Goal: Check status: Check status

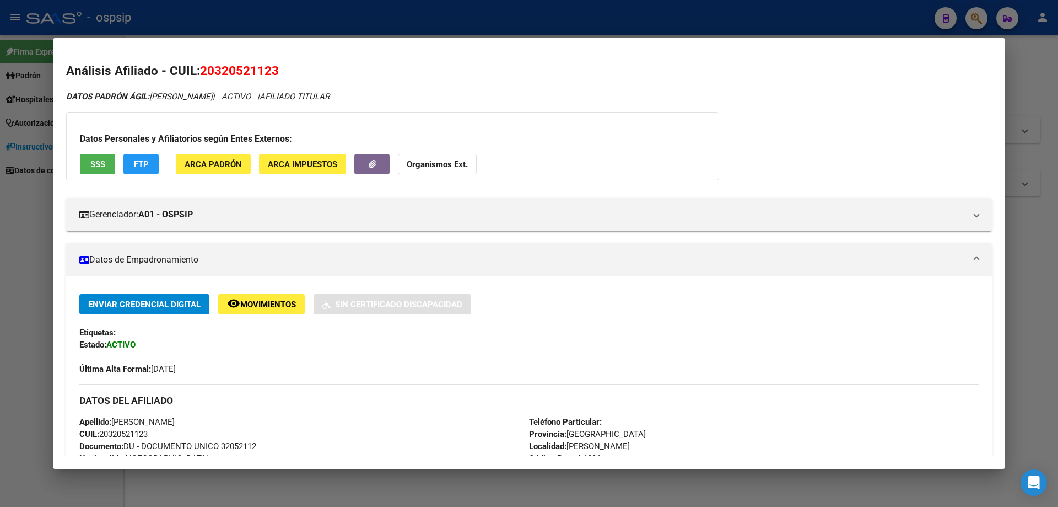
click at [600, 494] on div at bounding box center [529, 253] width 1058 height 507
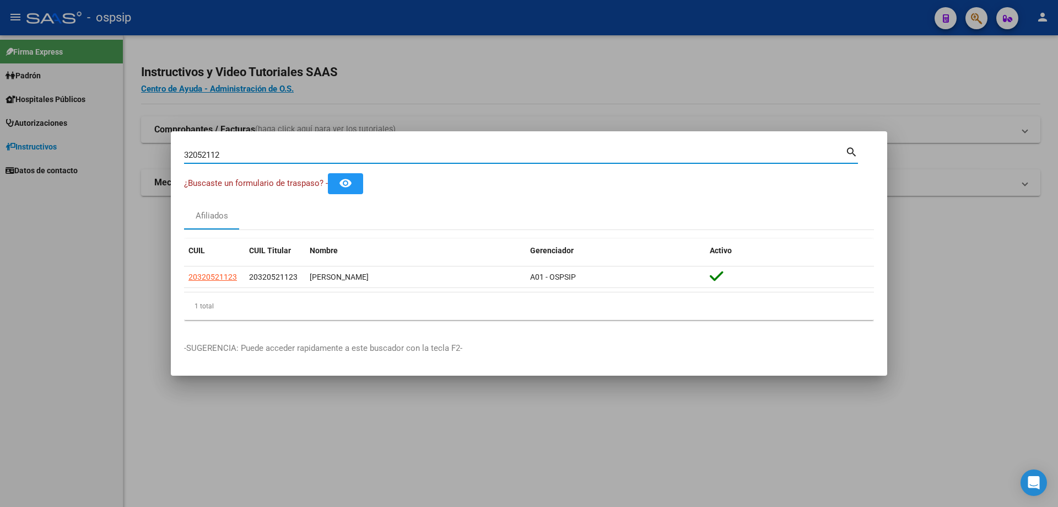
click at [283, 152] on input "32052112" at bounding box center [514, 155] width 661 height 10
type input "3"
type input "25612642"
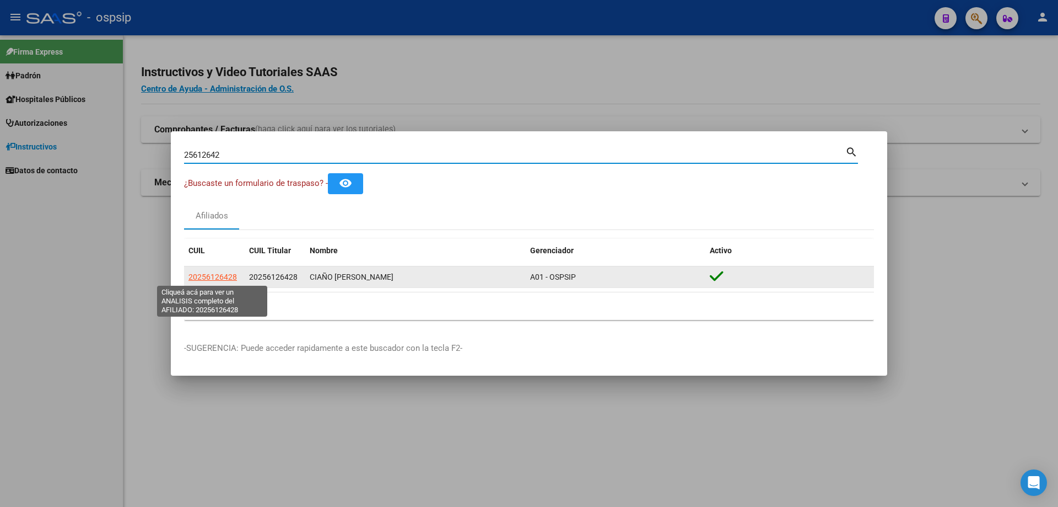
click at [220, 276] on span "20256126428" at bounding box center [212, 276] width 49 height 9
type textarea "20256126428"
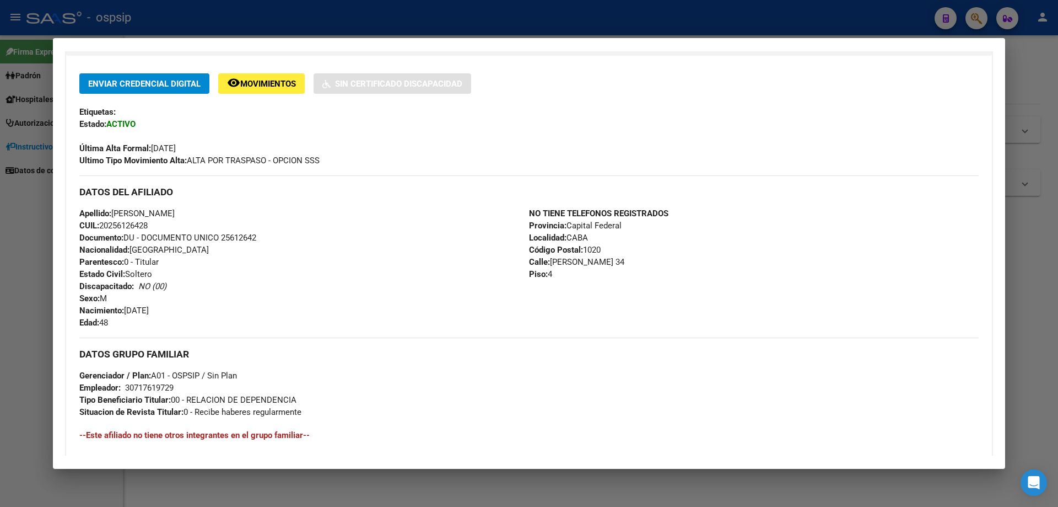
scroll to position [389, 0]
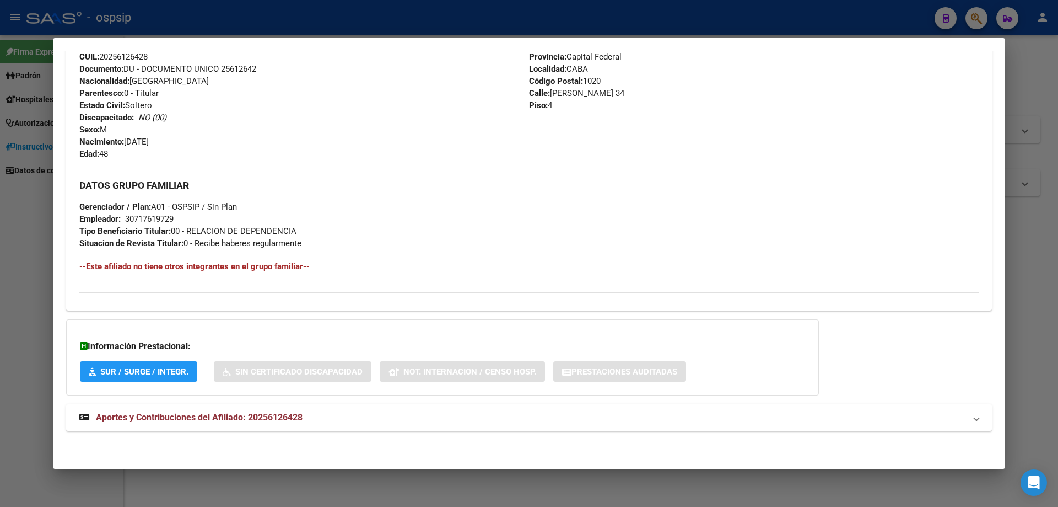
click at [233, 408] on mat-expansion-panel-header "Aportes y Contribuciones del Afiliado: 20256126428" at bounding box center [529, 417] width 926 height 26
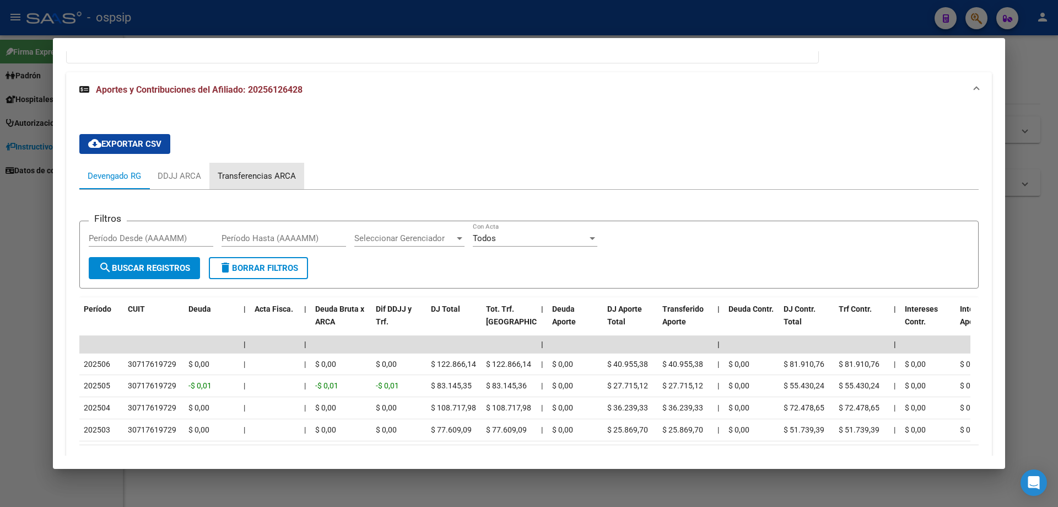
click at [262, 173] on div "Transferencias ARCA" at bounding box center [257, 176] width 78 height 12
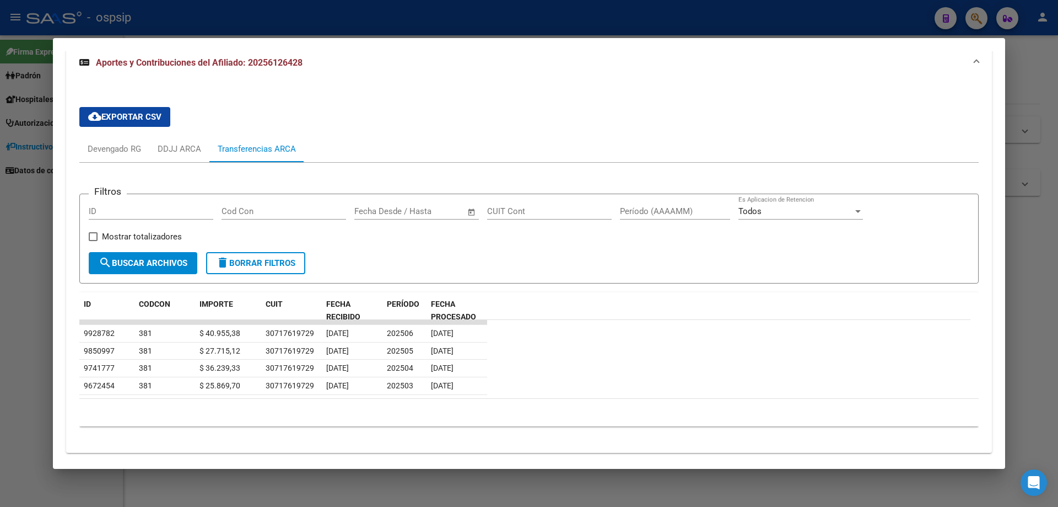
scroll to position [770, 0]
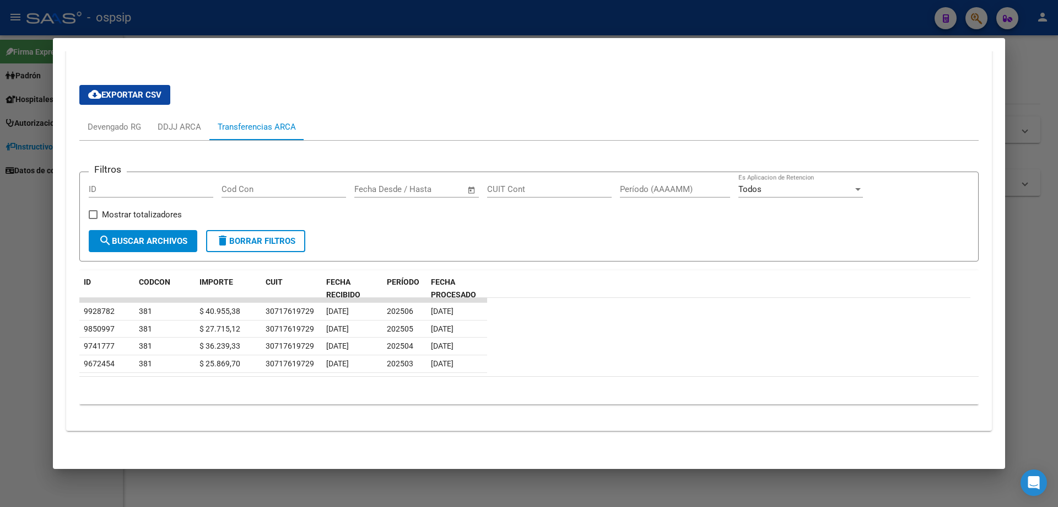
click at [441, 495] on div at bounding box center [529, 253] width 1058 height 507
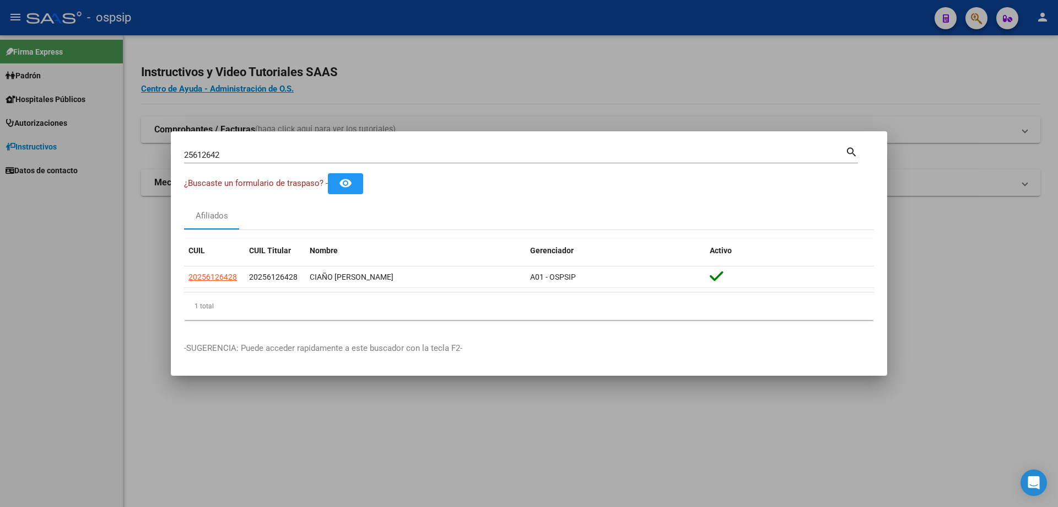
click at [242, 155] on input "25612642" at bounding box center [514, 155] width 661 height 10
type input "2"
type input "26608899"
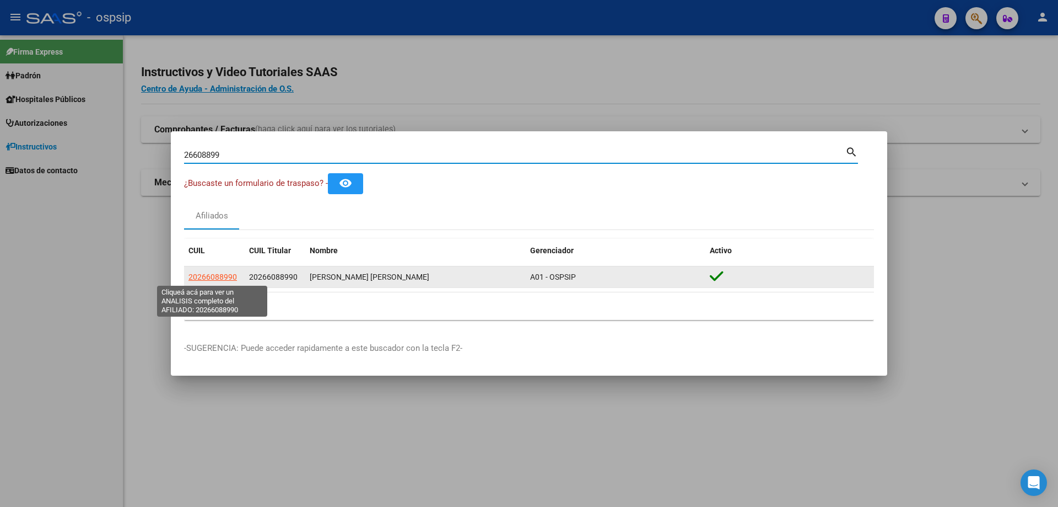
click at [221, 276] on span "20266088990" at bounding box center [212, 276] width 49 height 9
type textarea "20266088990"
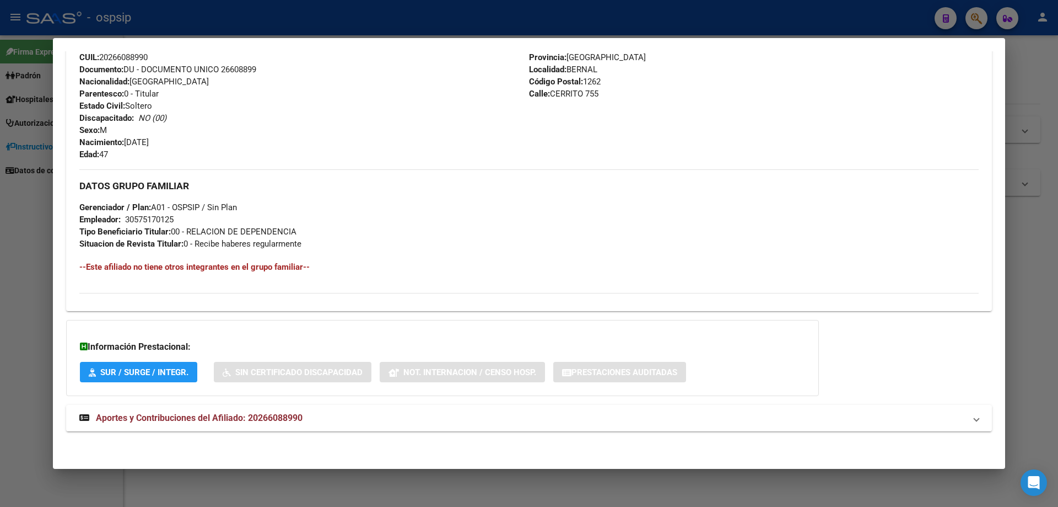
scroll to position [377, 0]
click at [179, 414] on span "Aportes y Contribuciones del Afiliado: 20266088990" at bounding box center [199, 417] width 207 height 10
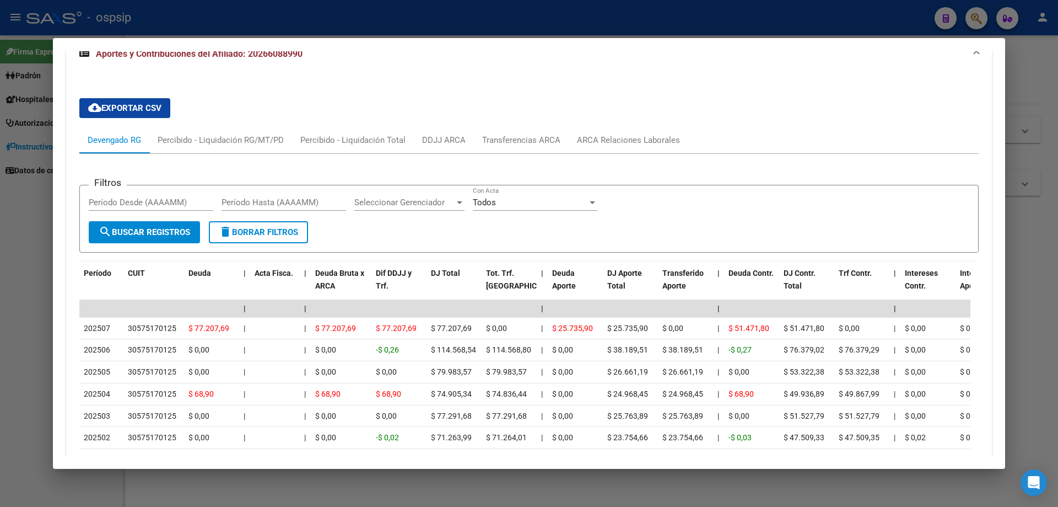
scroll to position [763, 0]
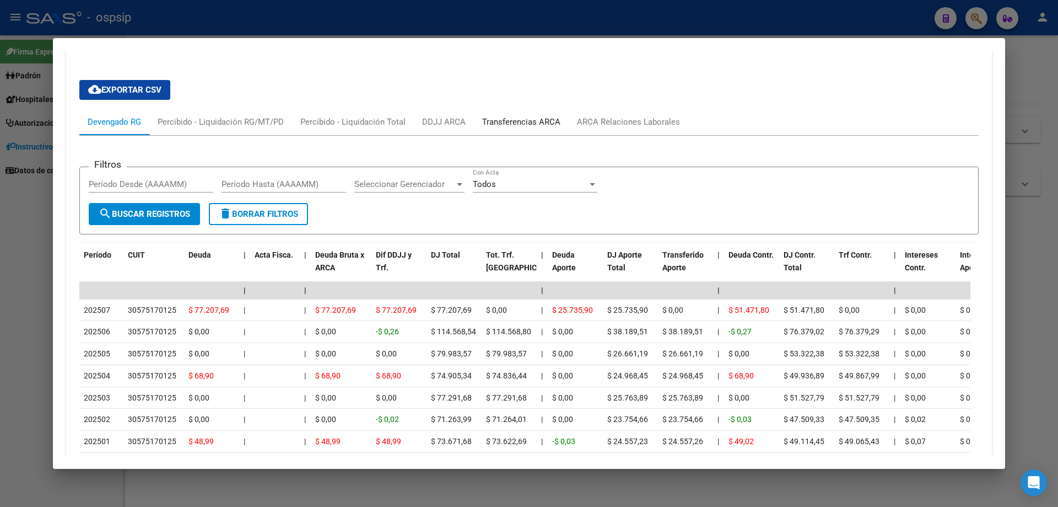
click at [547, 117] on div "Transferencias ARCA" at bounding box center [521, 122] width 78 height 12
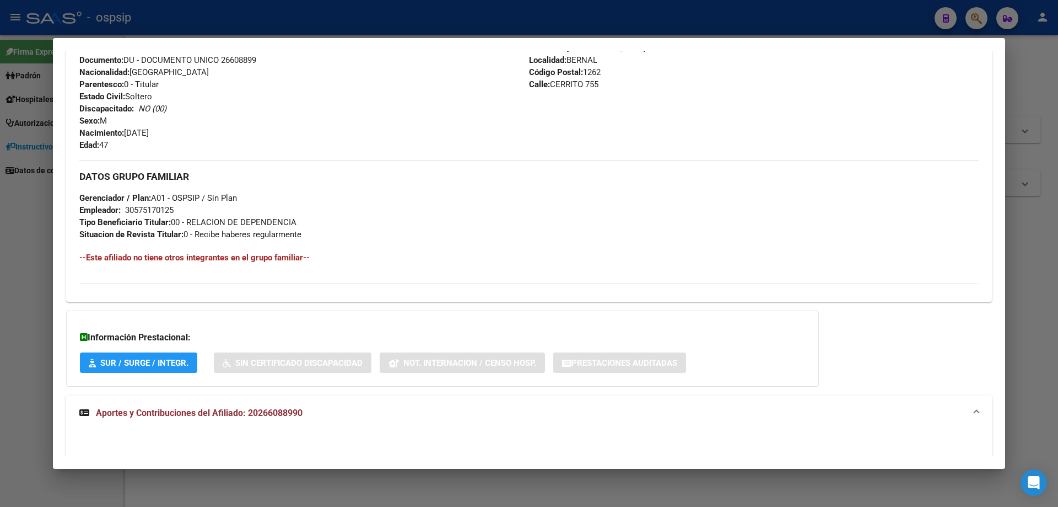
scroll to position [220, 0]
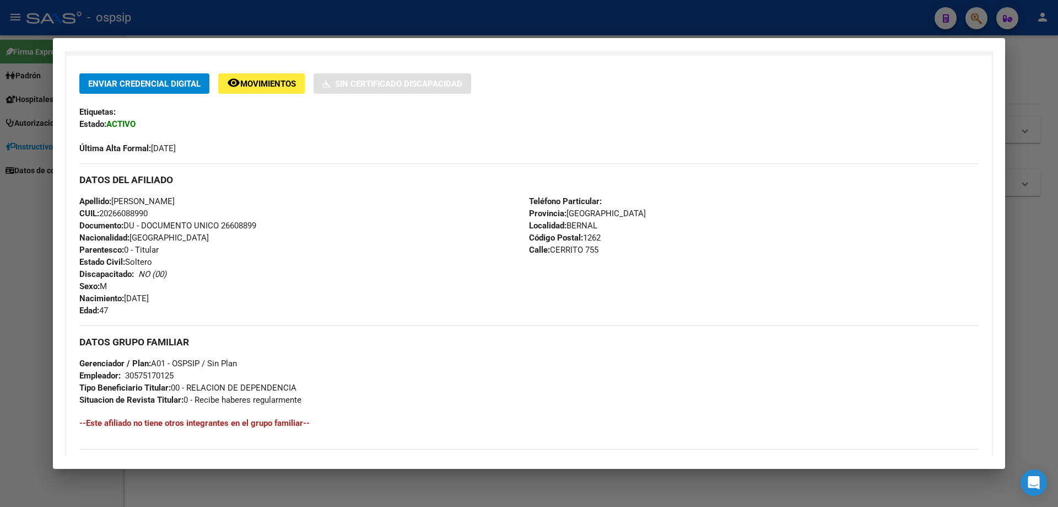
click at [682, 493] on div at bounding box center [529, 253] width 1058 height 507
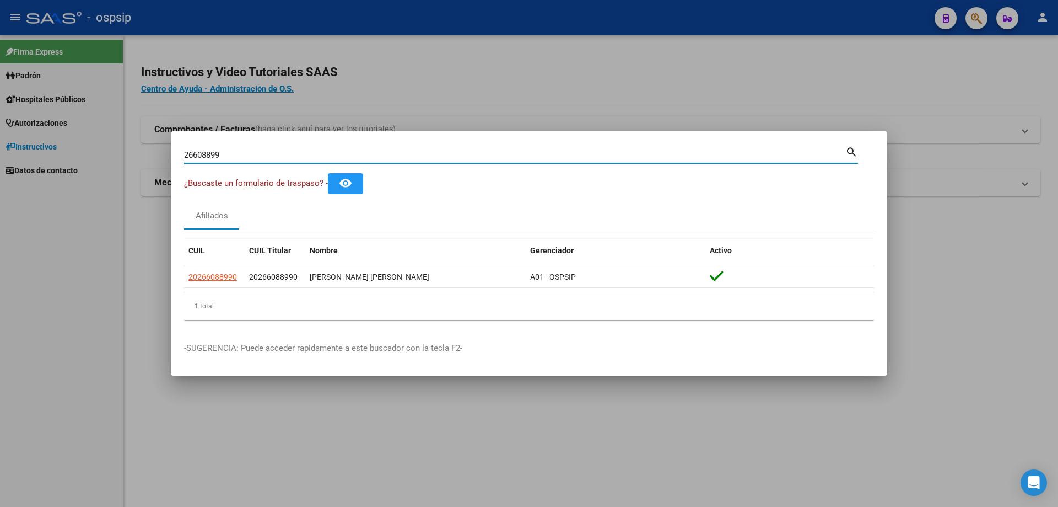
click at [319, 154] on input "26608899" at bounding box center [514, 155] width 661 height 10
type input "2"
type input "49796120"
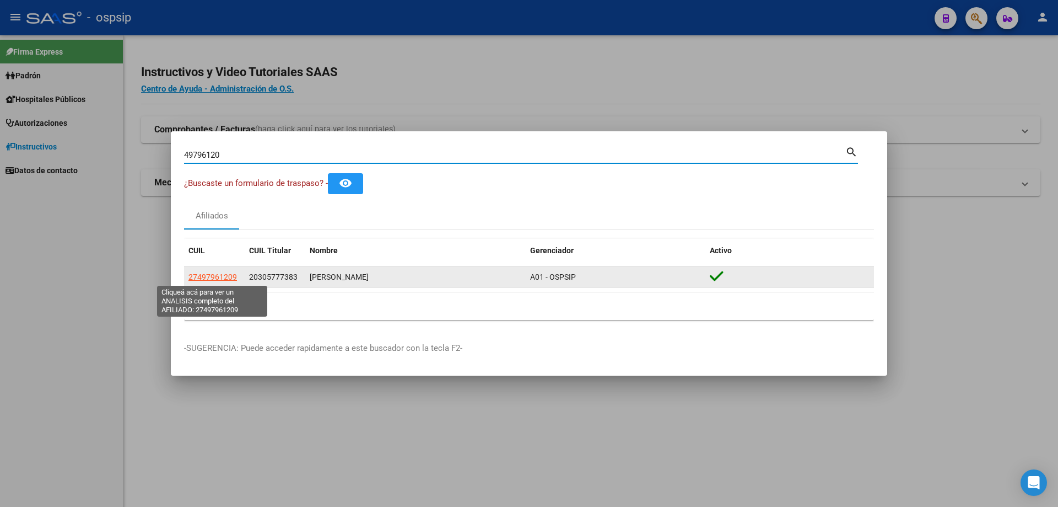
click at [224, 278] on span "27497961209" at bounding box center [212, 276] width 49 height 9
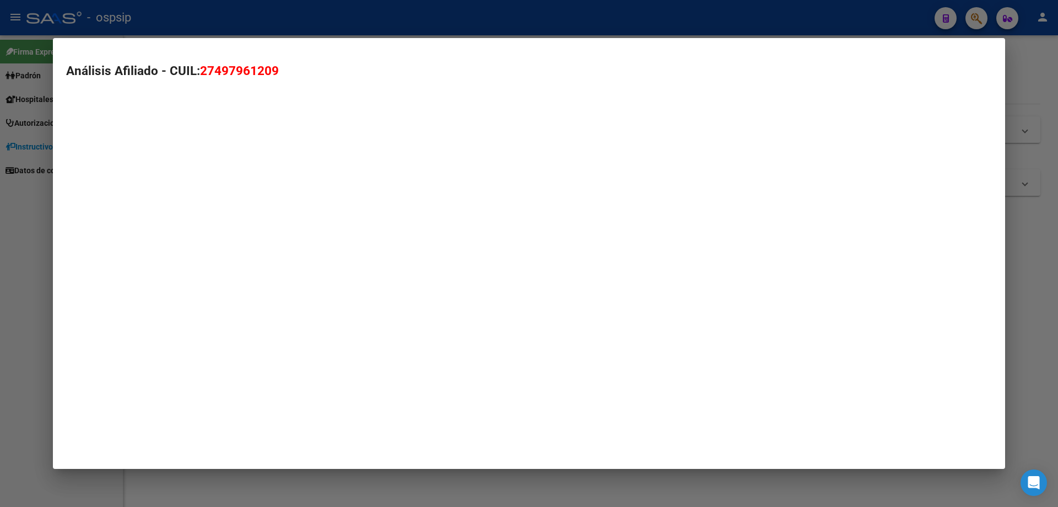
type textarea "27497961209"
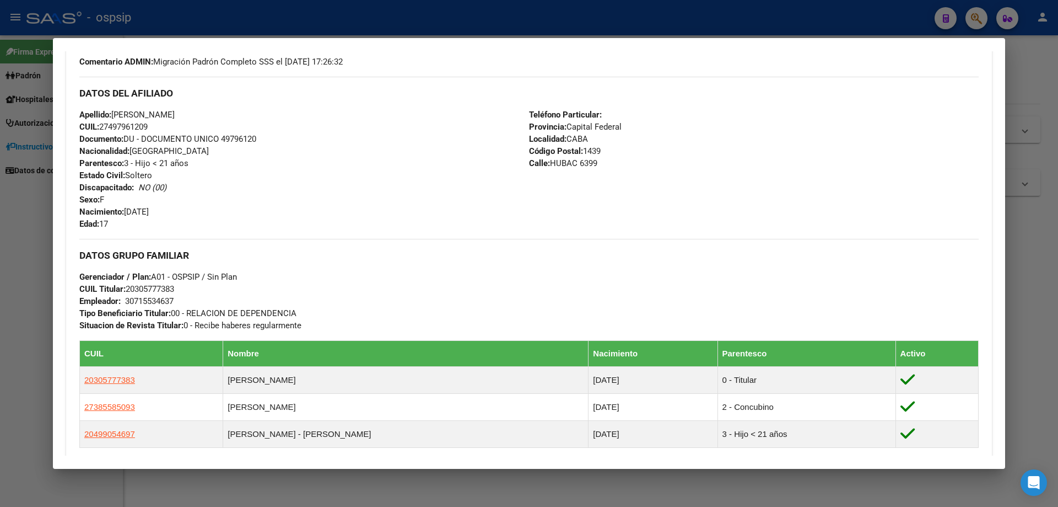
scroll to position [543, 0]
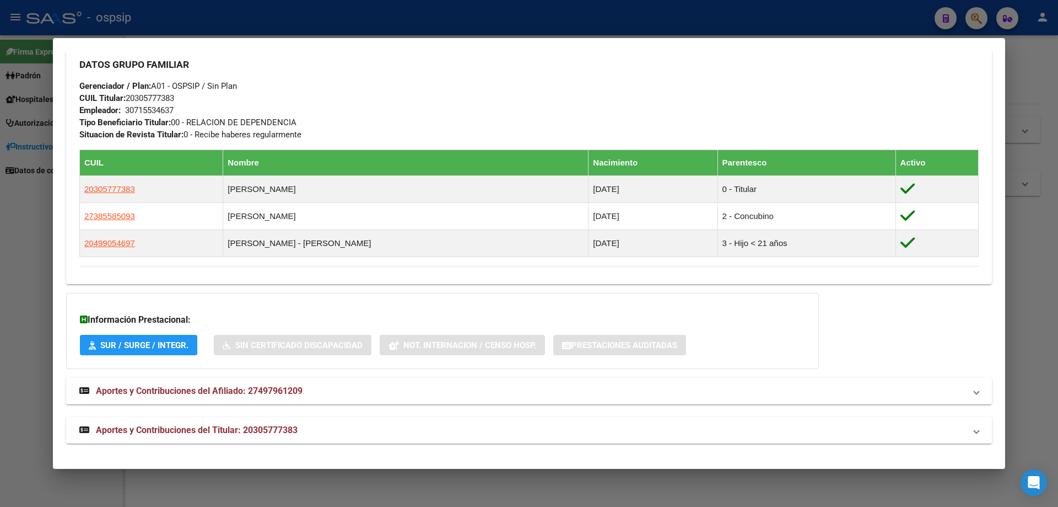
click at [204, 427] on span "Aportes y Contribuciones del Titular: 20305777383" at bounding box center [197, 429] width 202 height 10
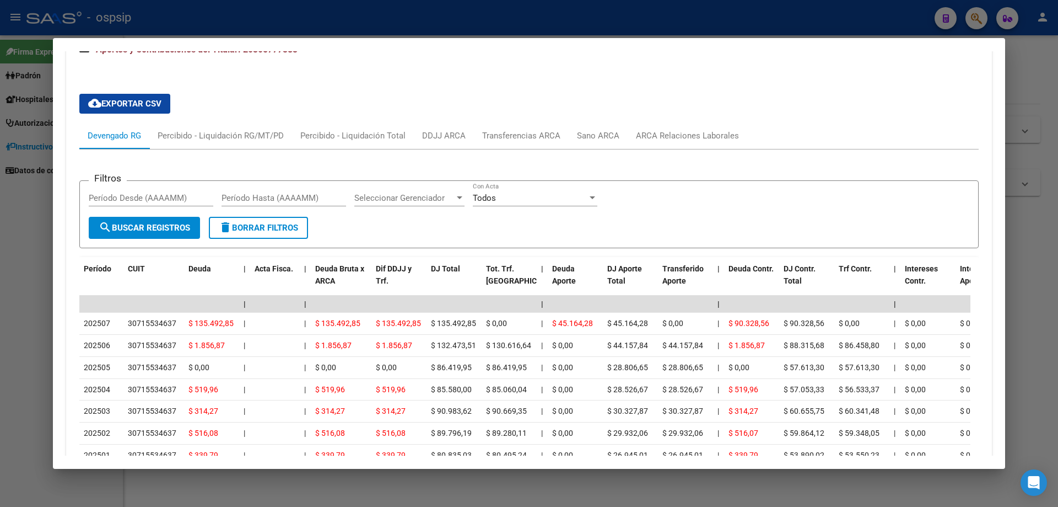
scroll to position [929, 0]
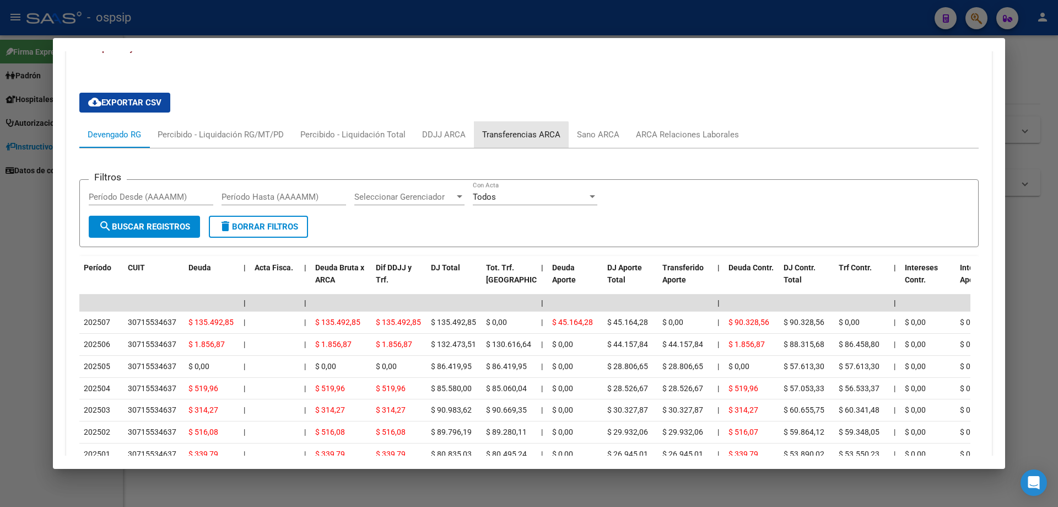
click at [518, 137] on div "Transferencias ARCA" at bounding box center [521, 134] width 78 height 12
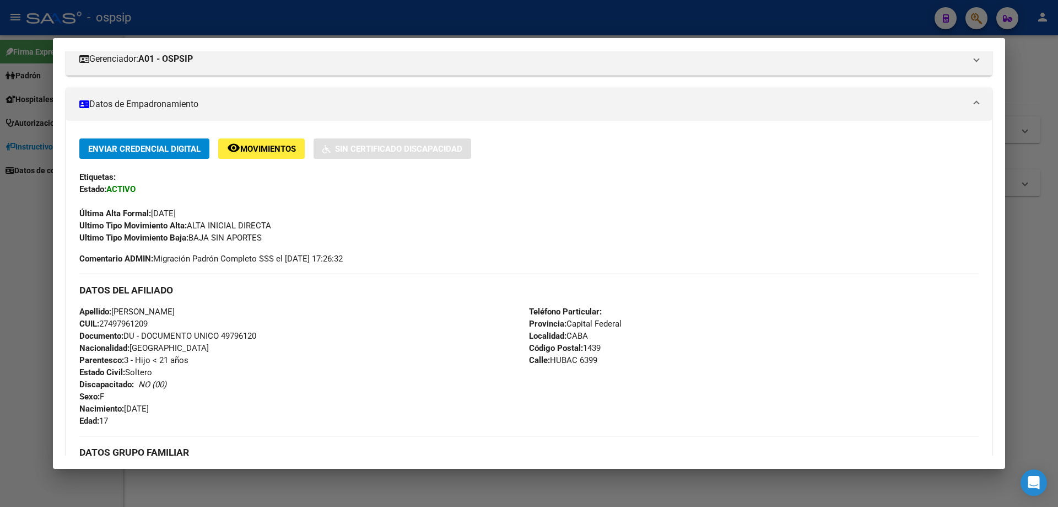
scroll to position [0, 0]
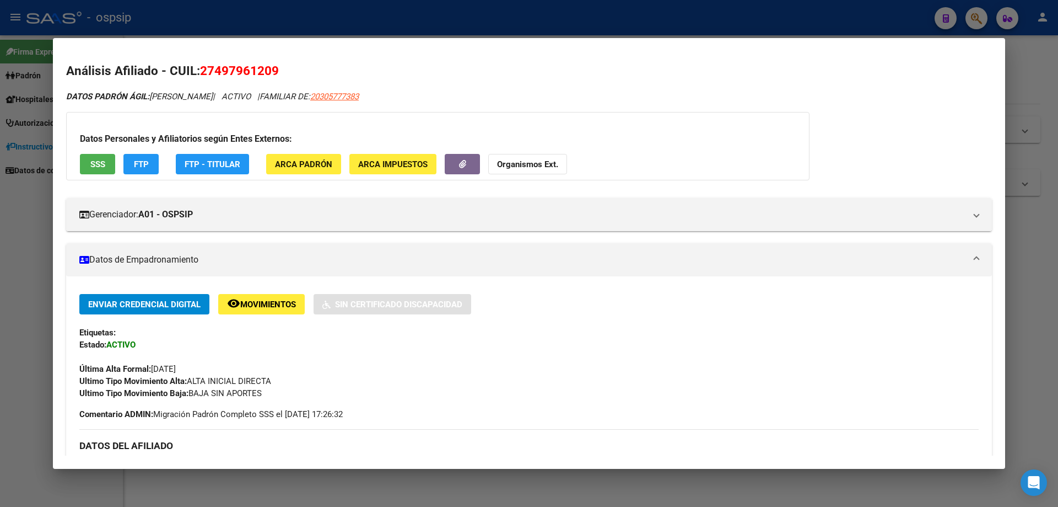
click at [500, 497] on div at bounding box center [529, 253] width 1058 height 507
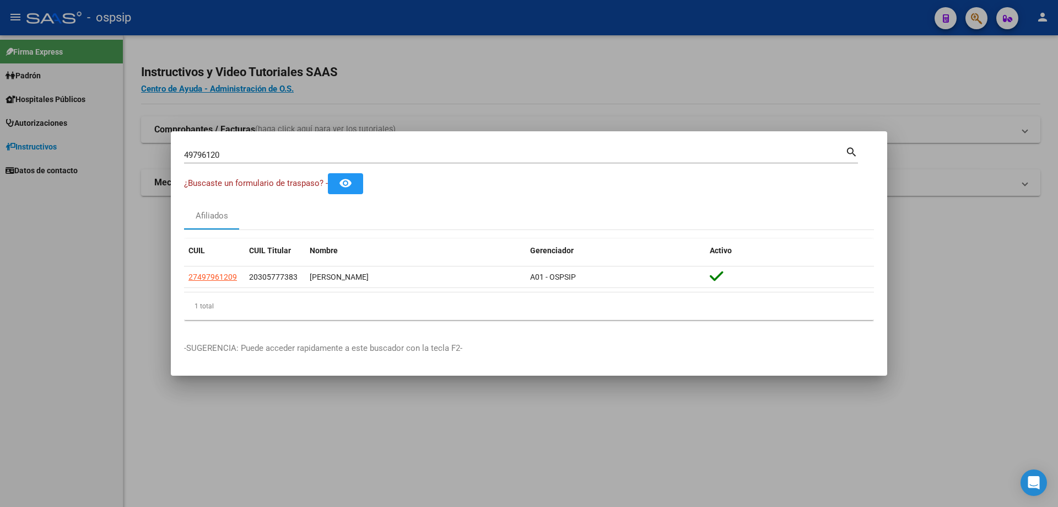
click at [333, 147] on div "49796120 Buscar (apellido, dni, cuil, nro traspaso, cuit, obra social)" at bounding box center [514, 155] width 661 height 17
click at [333, 148] on div "49796120 Buscar (apellido, dni, cuil, nro traspaso, cuit, obra social)" at bounding box center [514, 155] width 661 height 17
type input "4"
type input "18077219"
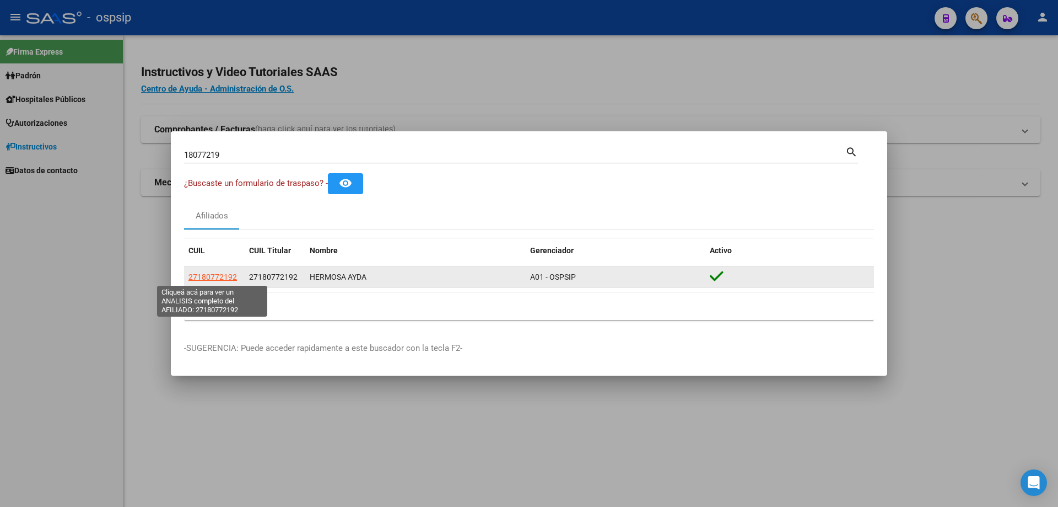
click at [234, 277] on span "27180772192" at bounding box center [212, 276] width 49 height 9
type textarea "27180772192"
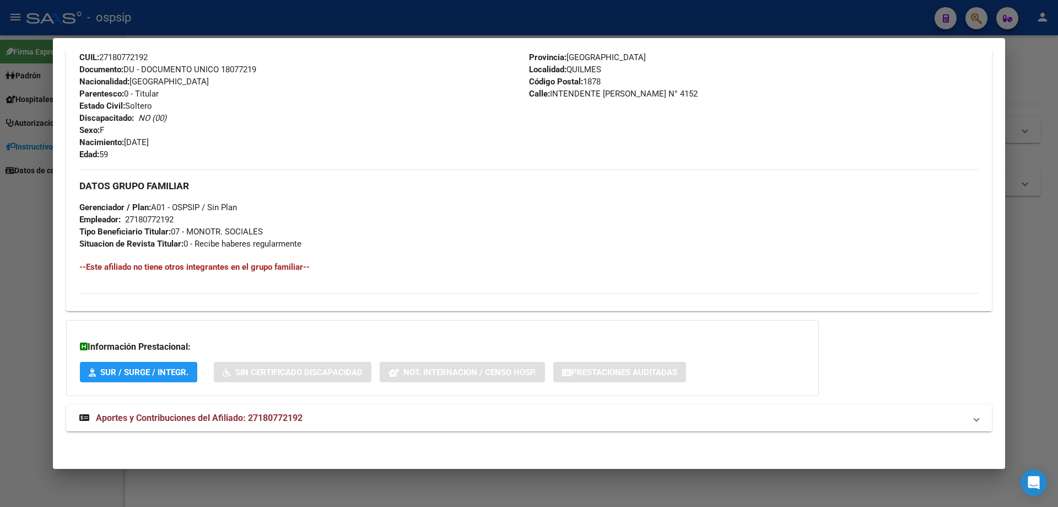
scroll to position [401, 0]
click at [252, 416] on span "Aportes y Contribuciones del Afiliado: 27180772192" at bounding box center [199, 417] width 207 height 10
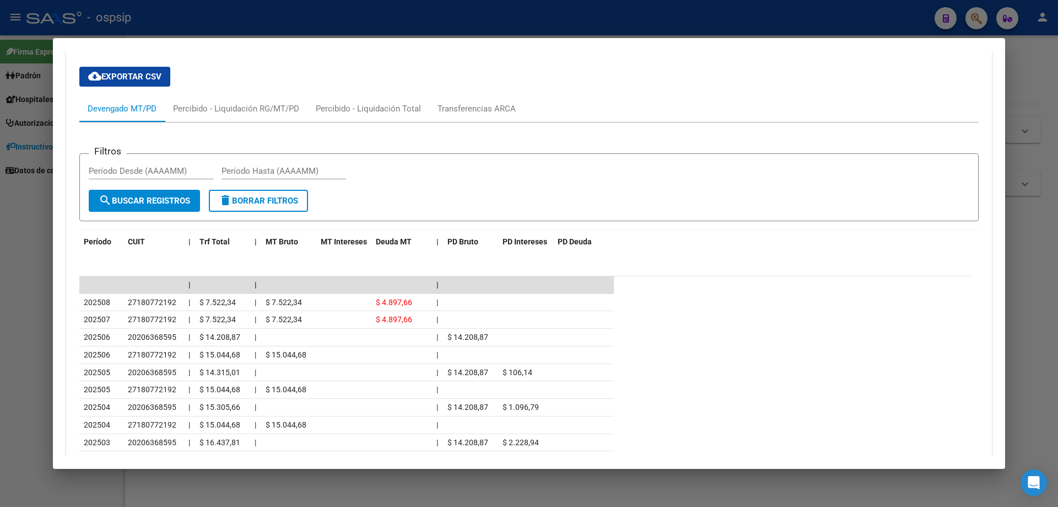
scroll to position [842, 0]
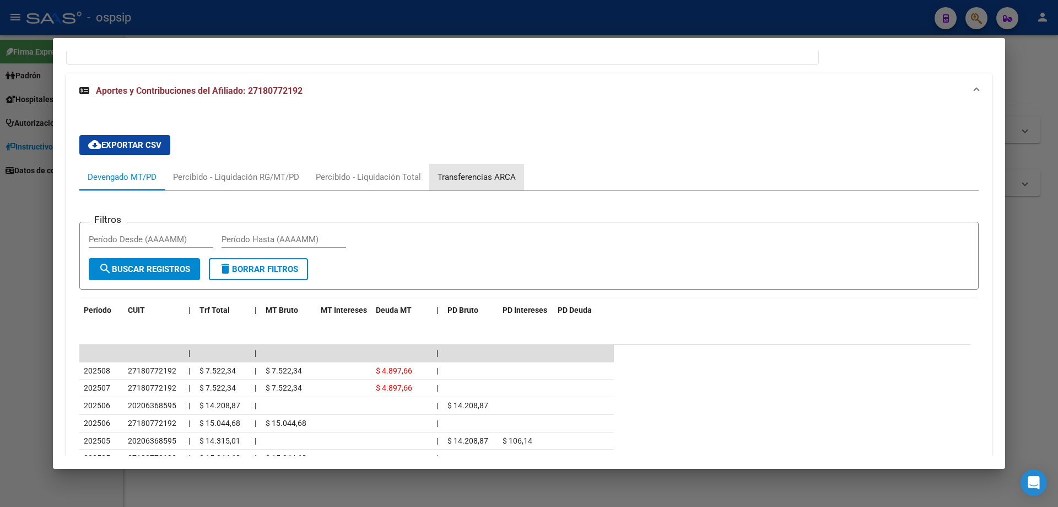
click at [482, 179] on div "Transferencias ARCA" at bounding box center [477, 177] width 78 height 12
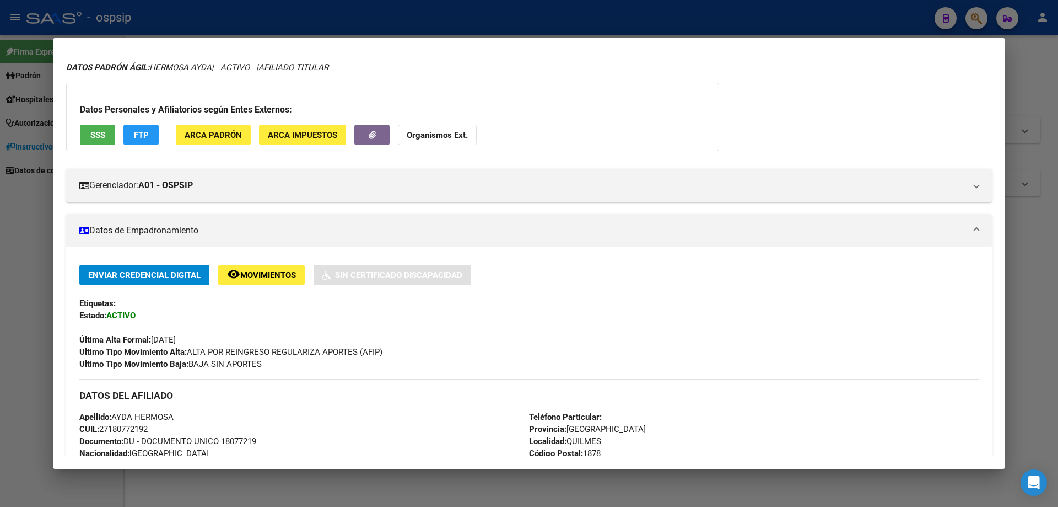
scroll to position [0, 0]
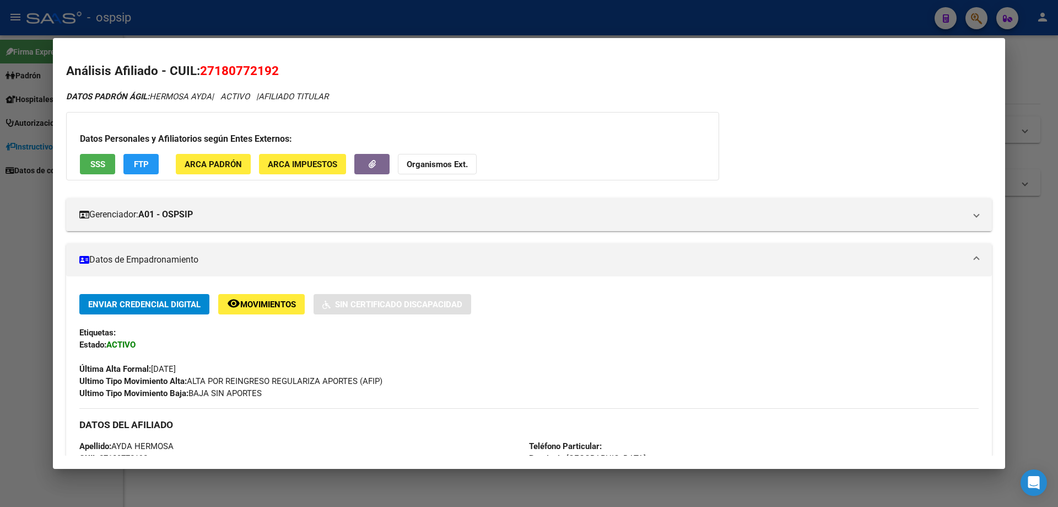
click at [1030, 326] on div at bounding box center [529, 253] width 1058 height 507
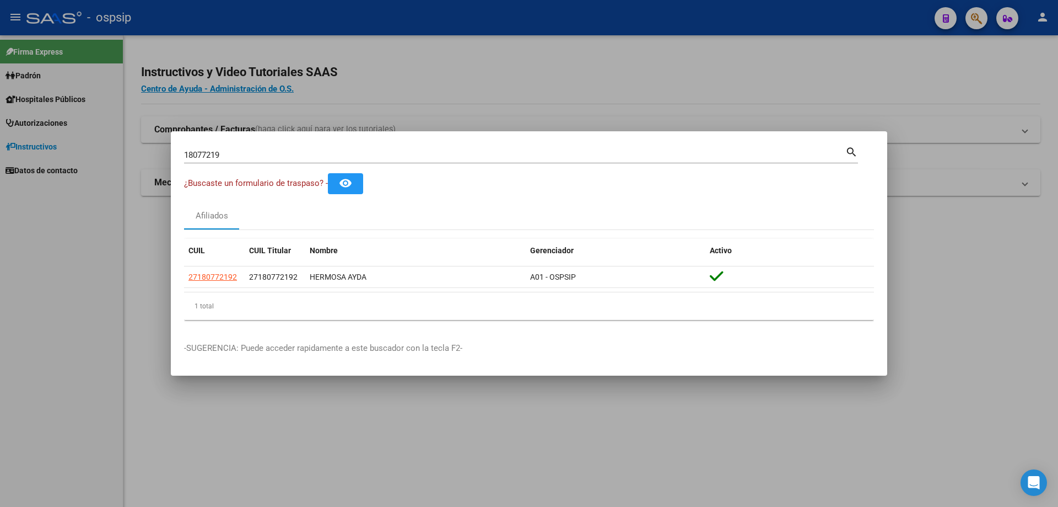
click at [1030, 326] on div at bounding box center [529, 253] width 1058 height 507
